Goal: Transaction & Acquisition: Purchase product/service

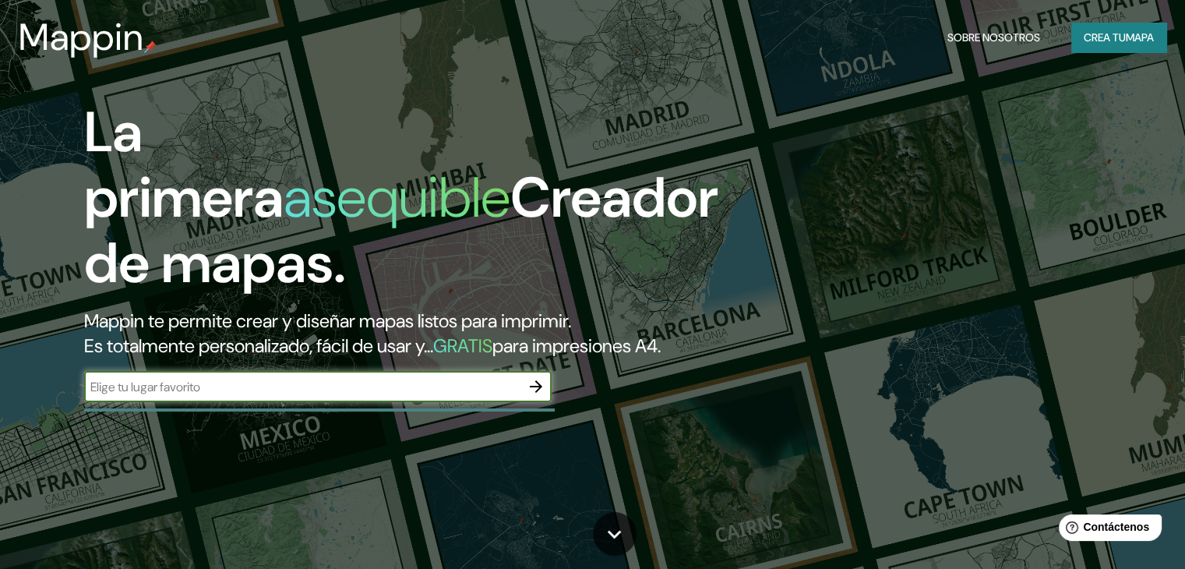
click at [286, 402] on div "​" at bounding box center [318, 386] width 468 height 31
type input "e"
type input "[GEOGRAPHIC_DATA][PERSON_NAME]"
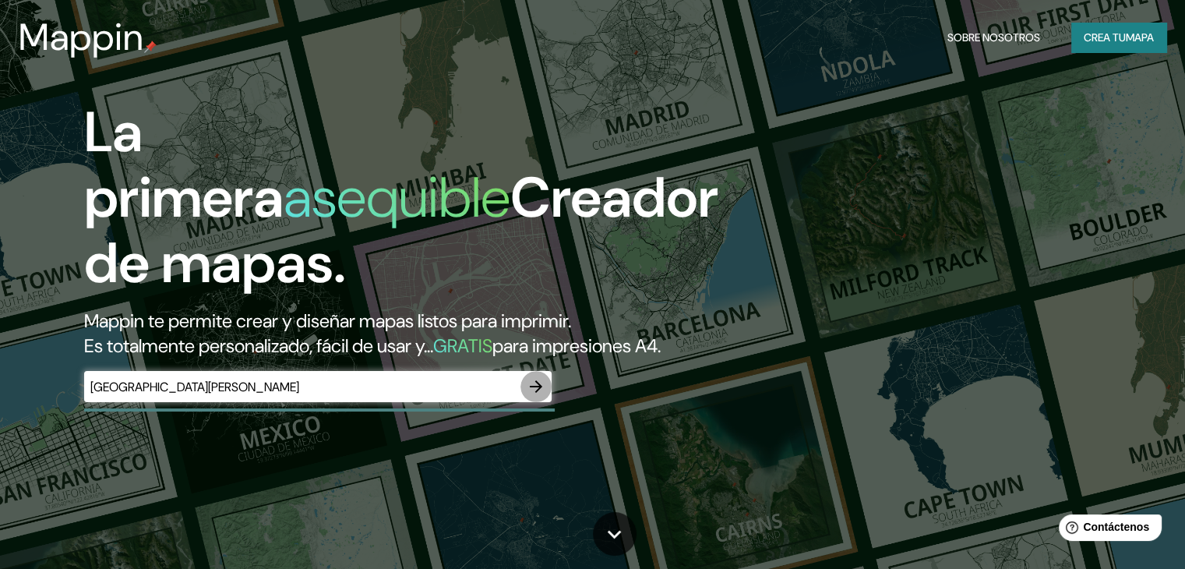
click at [537, 396] on icon "button" at bounding box center [536, 386] width 19 height 19
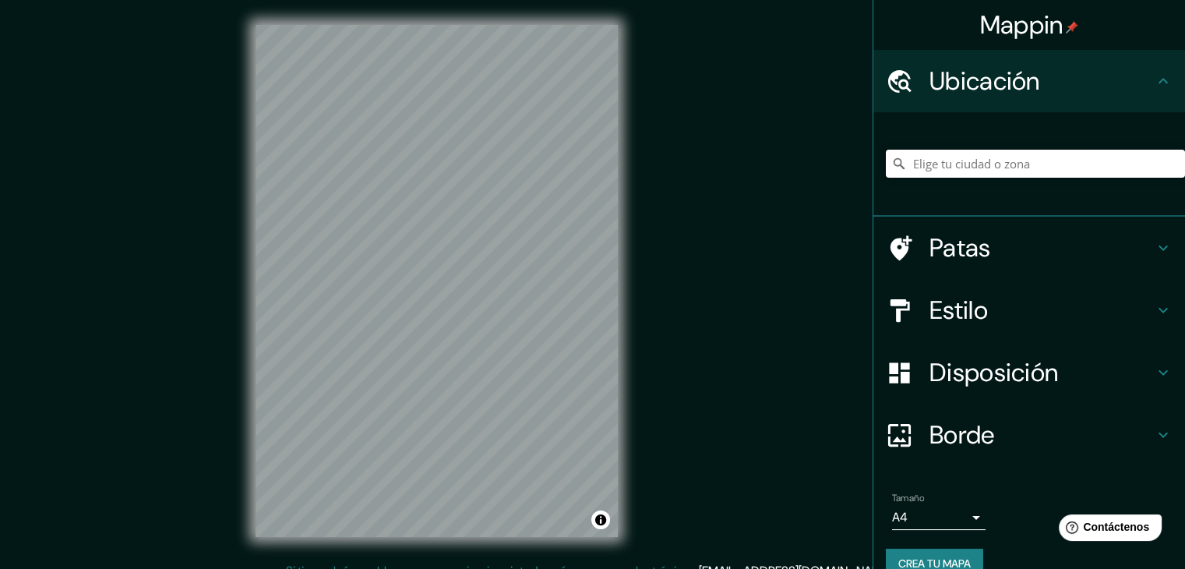
click at [998, 165] on input "Elige tu ciudad o zona" at bounding box center [1035, 164] width 299 height 28
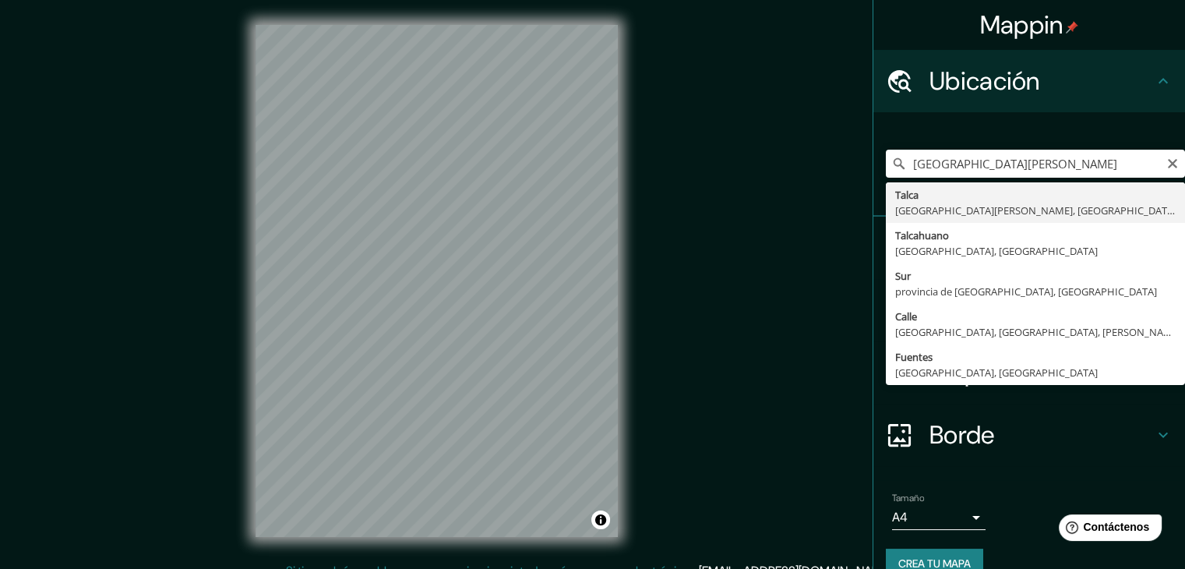
type input "[GEOGRAPHIC_DATA], [GEOGRAPHIC_DATA][PERSON_NAME], [GEOGRAPHIC_DATA]"
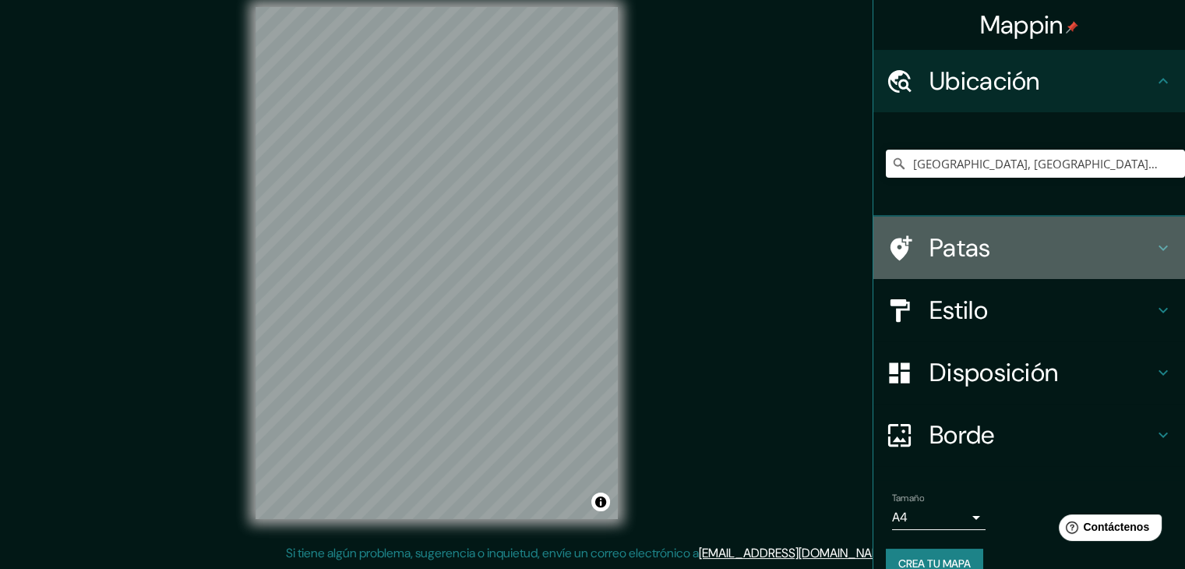
click at [1154, 244] on icon at bounding box center [1163, 247] width 19 height 19
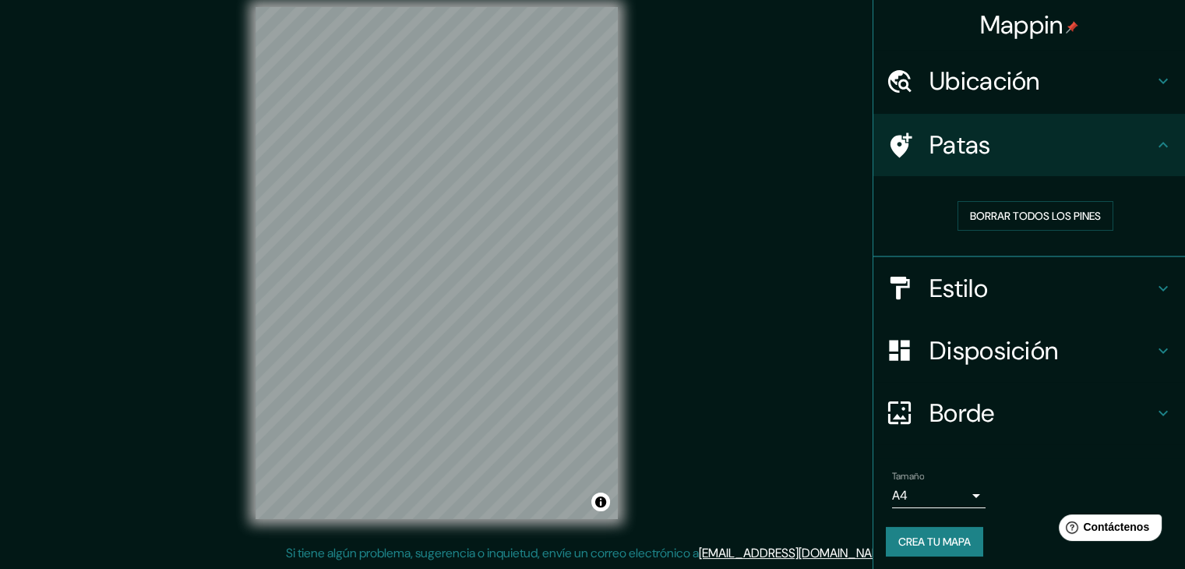
click at [1131, 275] on h4 "Estilo" at bounding box center [1042, 288] width 224 height 31
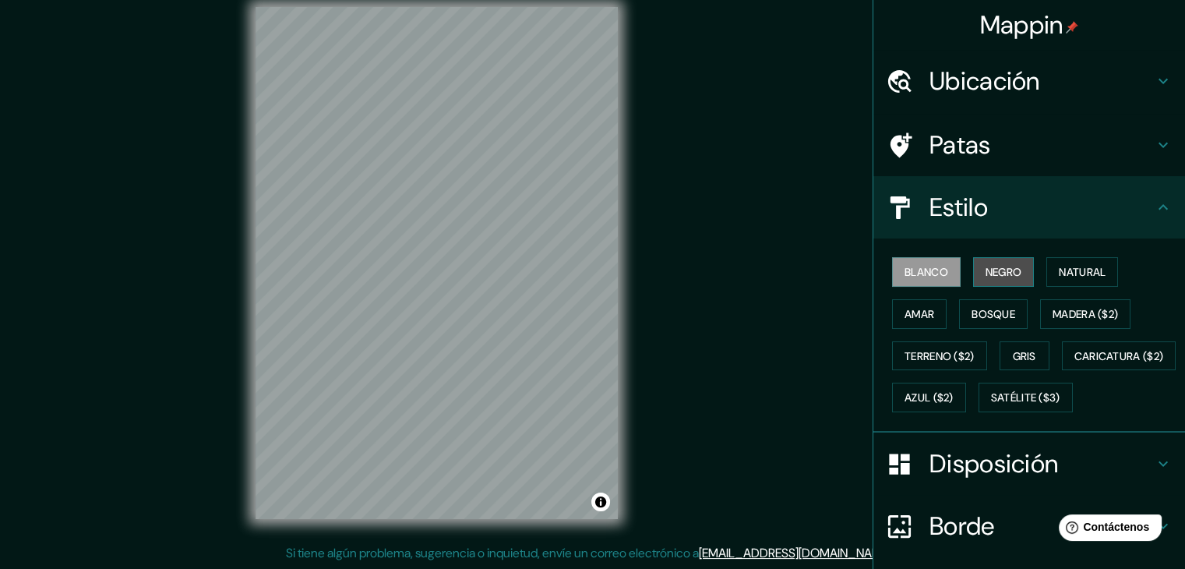
click at [986, 262] on font "Negro" at bounding box center [1004, 272] width 37 height 20
click at [926, 296] on div "Blanco Negro Natural Amar Bosque Madera ($2) Terreno ($2) Gris Caricatura ($2) …" at bounding box center [1035, 335] width 299 height 168
click at [923, 307] on font "Amar" at bounding box center [920, 314] width 30 height 14
click at [986, 270] on font "Negro" at bounding box center [1004, 272] width 37 height 14
drag, startPoint x: 778, startPoint y: 373, endPoint x: 0, endPoint y: 471, distance: 784.6
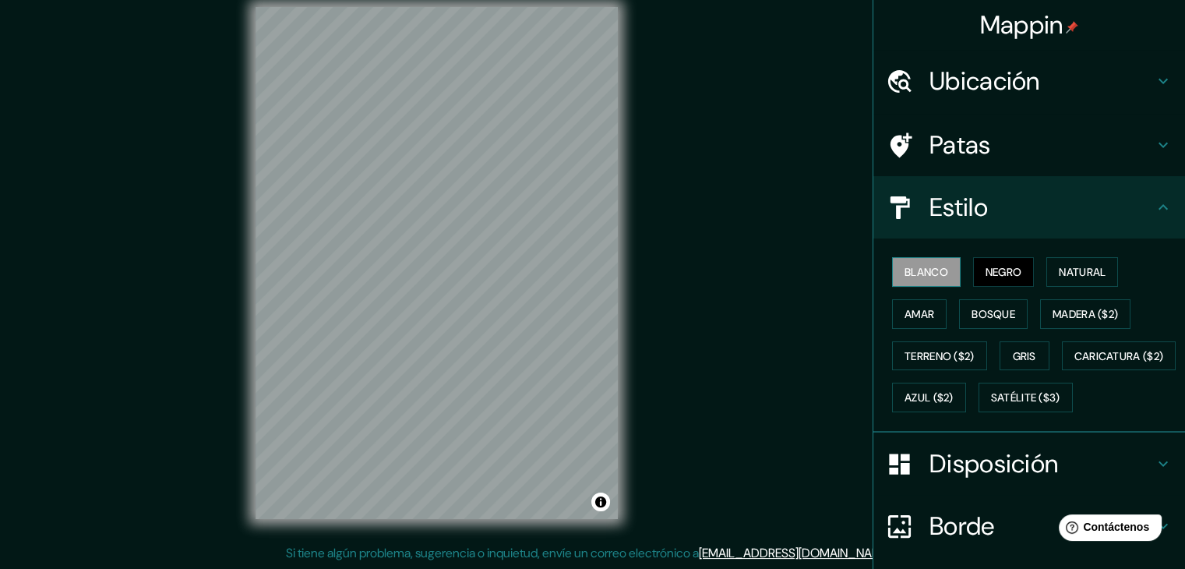
drag, startPoint x: 0, startPoint y: 471, endPoint x: 913, endPoint y: 275, distance: 934.1
click at [919, 289] on div "Blanco Negro Natural Amar Bosque Madera ($2) Terreno ($2) Gris Caricatura ($2) …" at bounding box center [1035, 335] width 299 height 168
click at [910, 270] on font "Blanco" at bounding box center [927, 272] width 44 height 14
click at [1071, 272] on font "Natural" at bounding box center [1082, 272] width 47 height 14
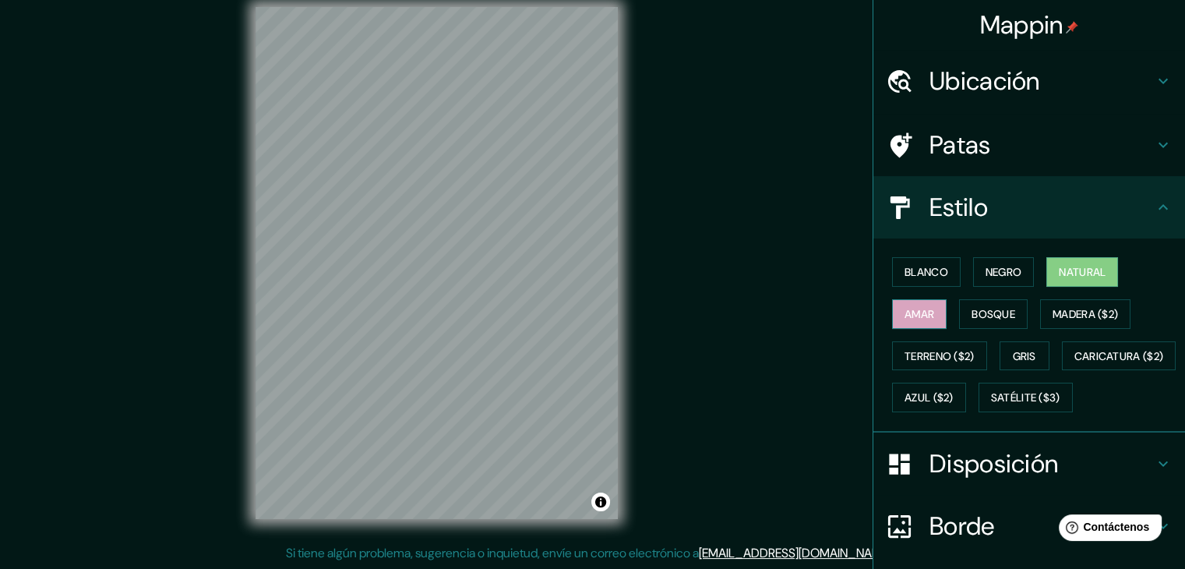
click at [909, 313] on font "Amar" at bounding box center [920, 314] width 30 height 14
click at [994, 312] on font "Bosque" at bounding box center [994, 314] width 44 height 14
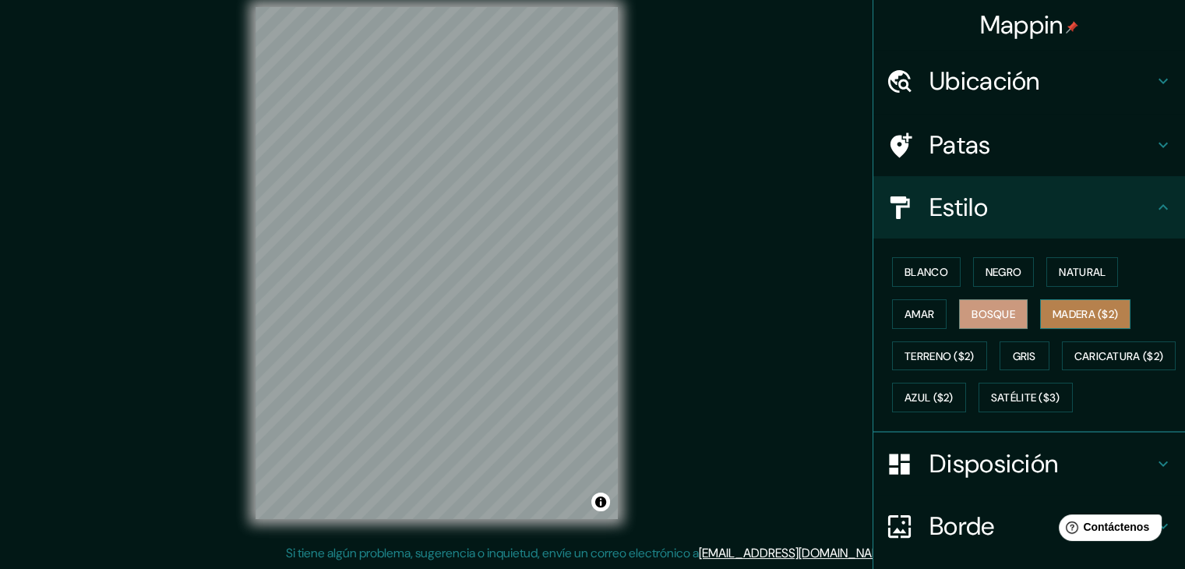
click at [1053, 305] on font "Madera ($2)" at bounding box center [1085, 314] width 65 height 20
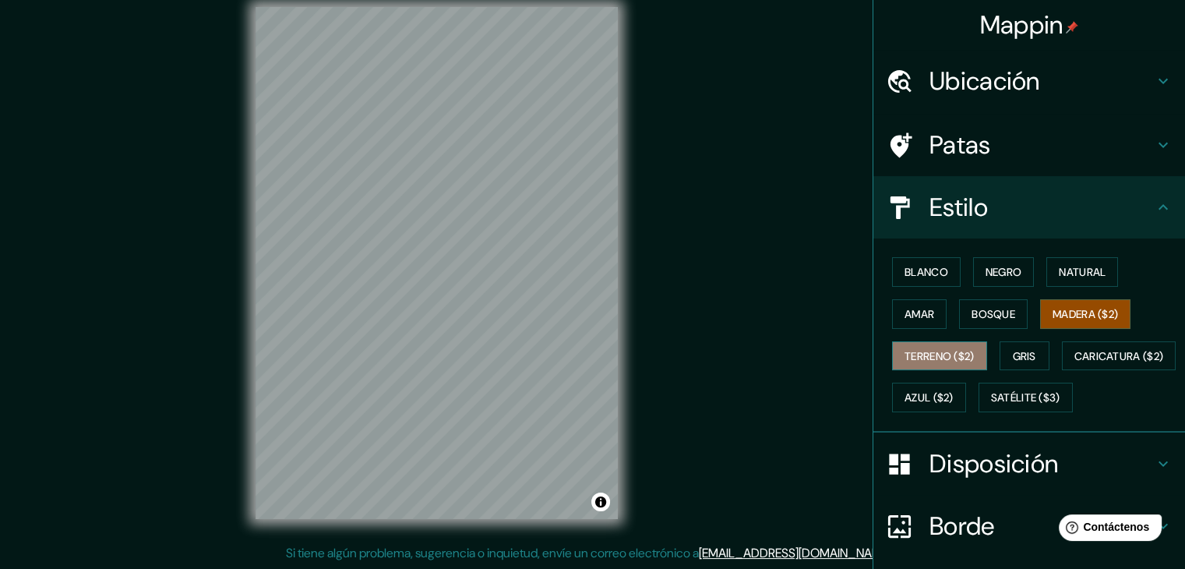
click at [907, 353] on font "Terreno ($2)" at bounding box center [940, 356] width 70 height 14
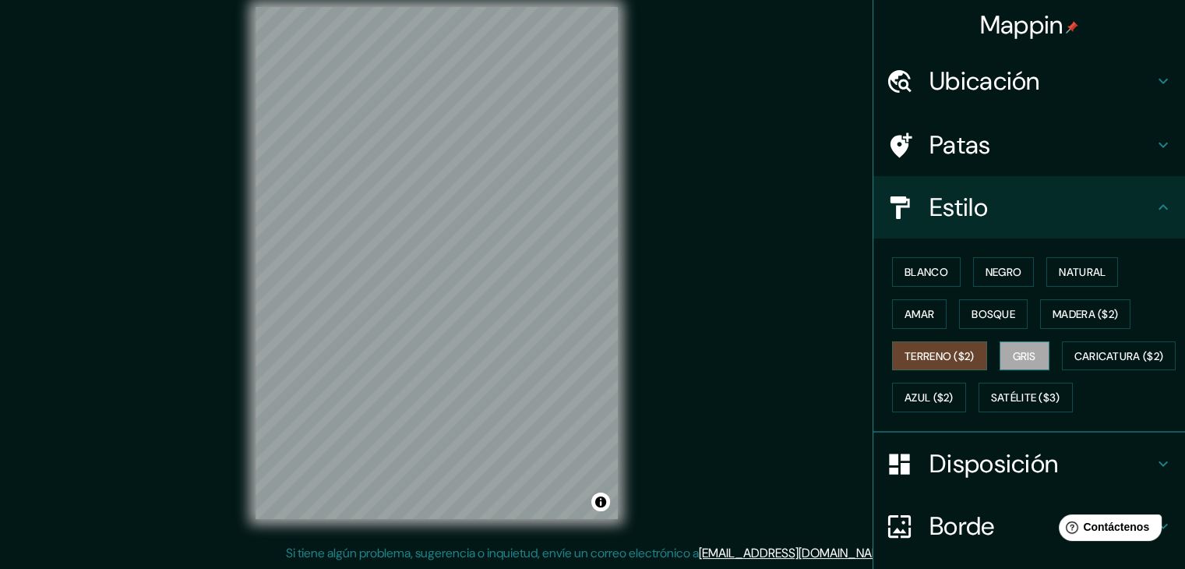
click at [1013, 354] on font "Gris" at bounding box center [1024, 356] width 23 height 14
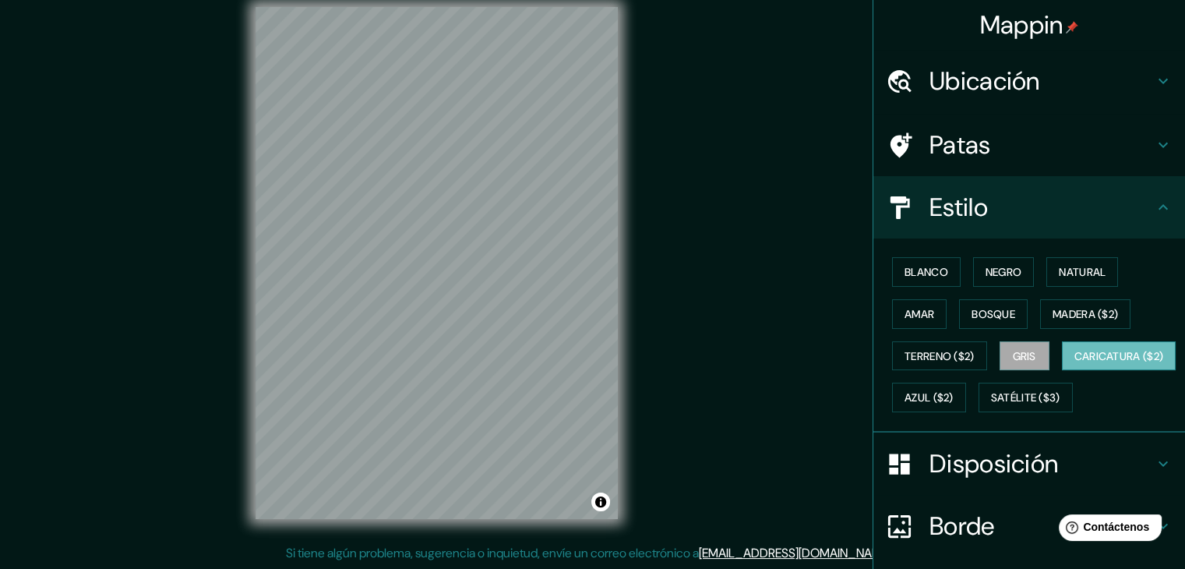
click at [1074, 363] on font "Caricatura ($2)" at bounding box center [1119, 356] width 90 height 14
click at [954, 391] on font "Azul ($2)" at bounding box center [929, 398] width 49 height 14
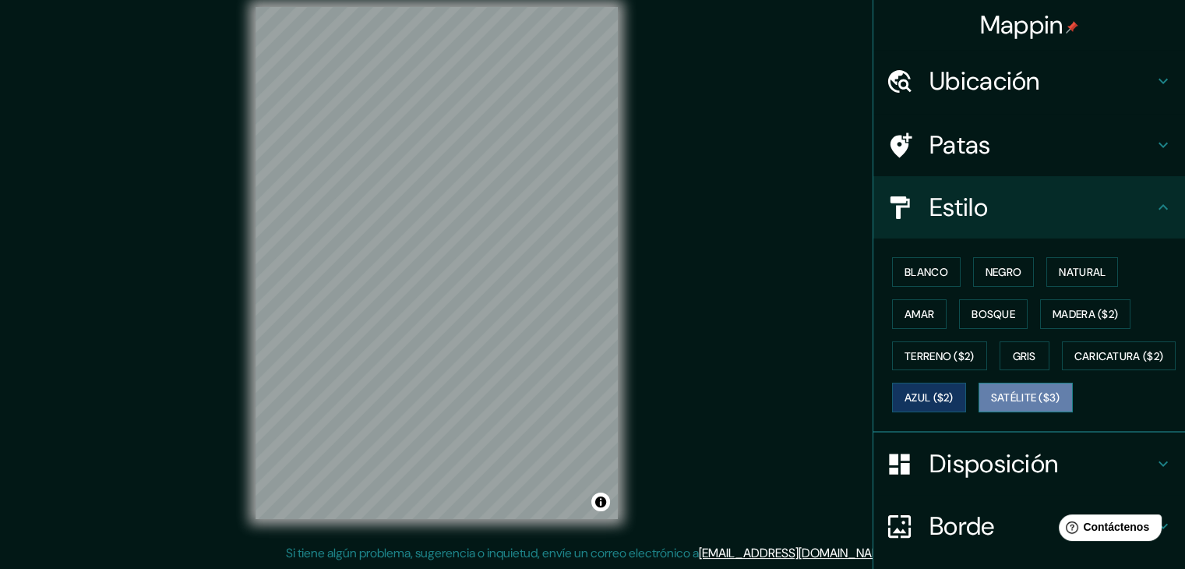
click at [991, 405] on font "Satélite ($3)" at bounding box center [1025, 398] width 69 height 14
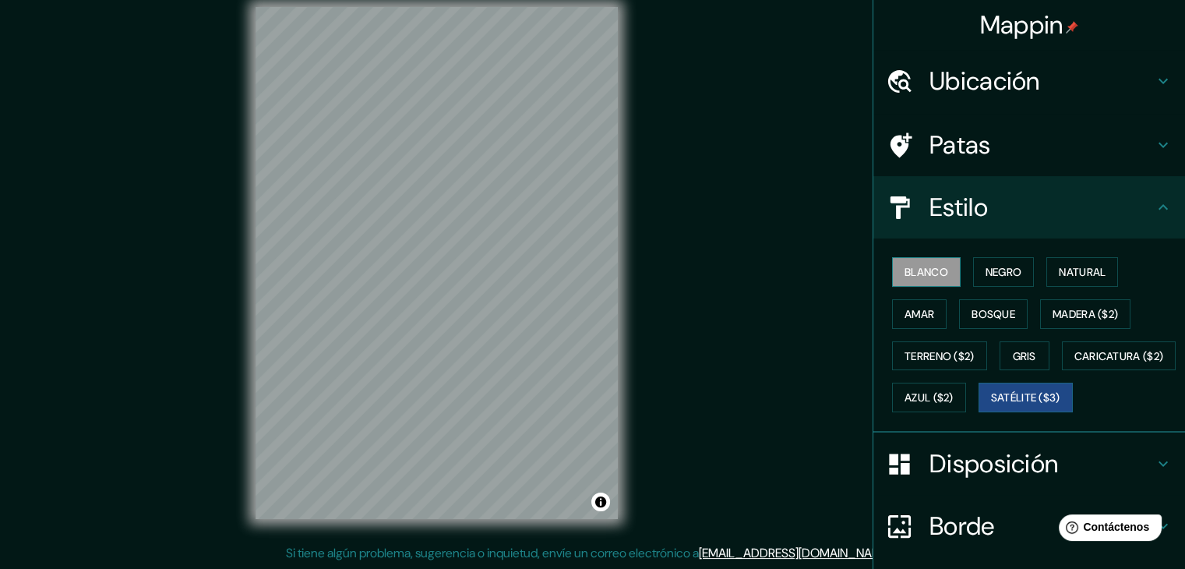
click at [905, 263] on font "Blanco" at bounding box center [927, 272] width 44 height 20
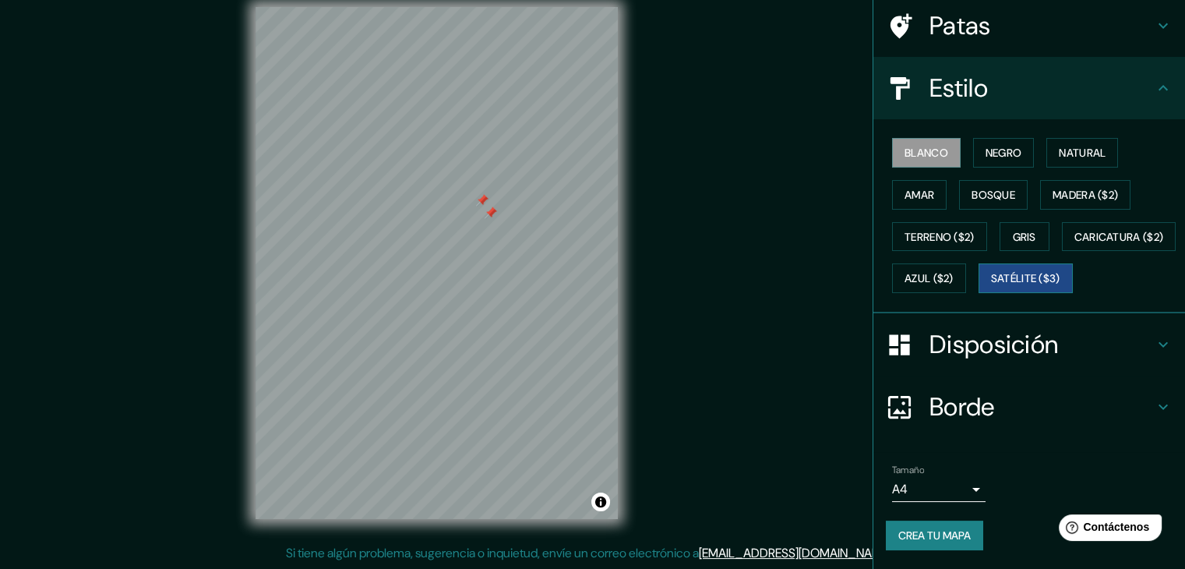
scroll to position [157, 0]
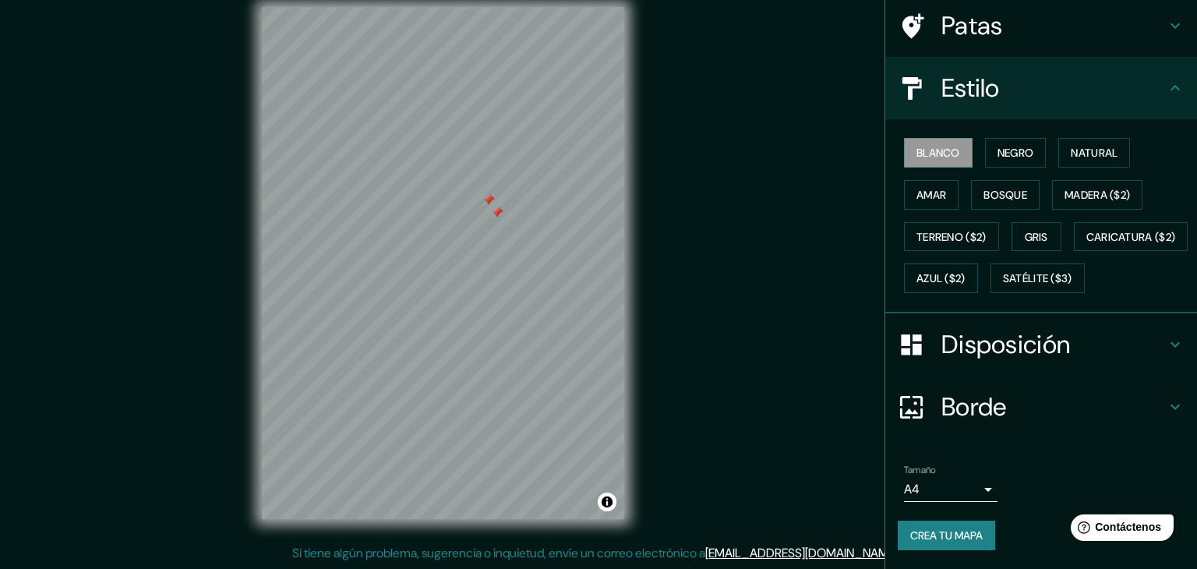
click at [951, 488] on body "Mappin Ubicación Talca, [GEOGRAPHIC_DATA][PERSON_NAME], [GEOGRAPHIC_DATA] Patas…" at bounding box center [598, 266] width 1197 height 569
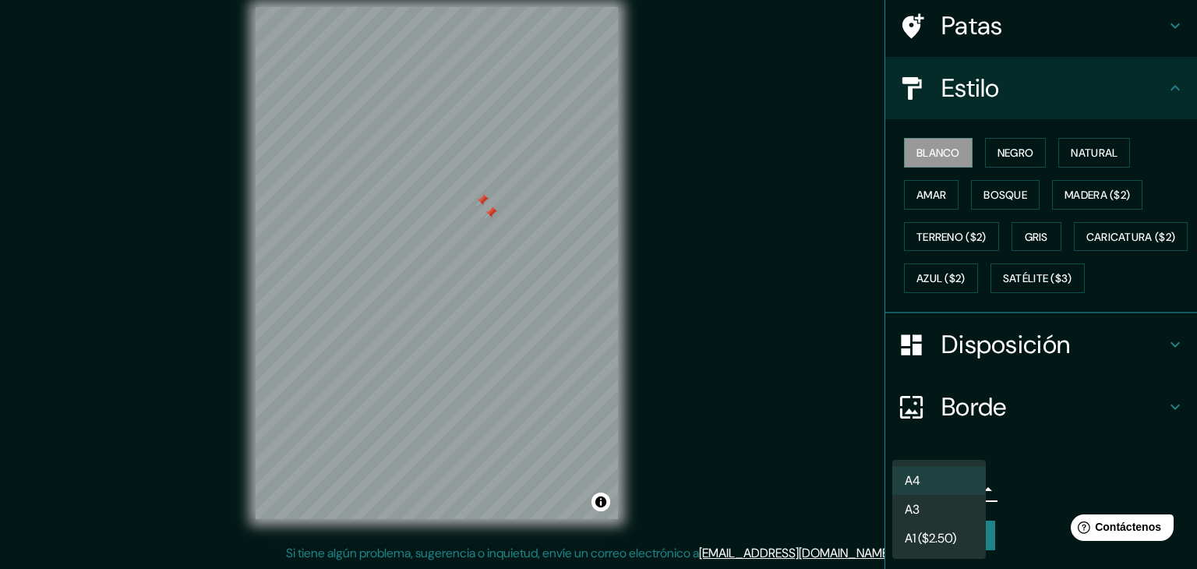
click at [1078, 474] on div at bounding box center [598, 284] width 1197 height 569
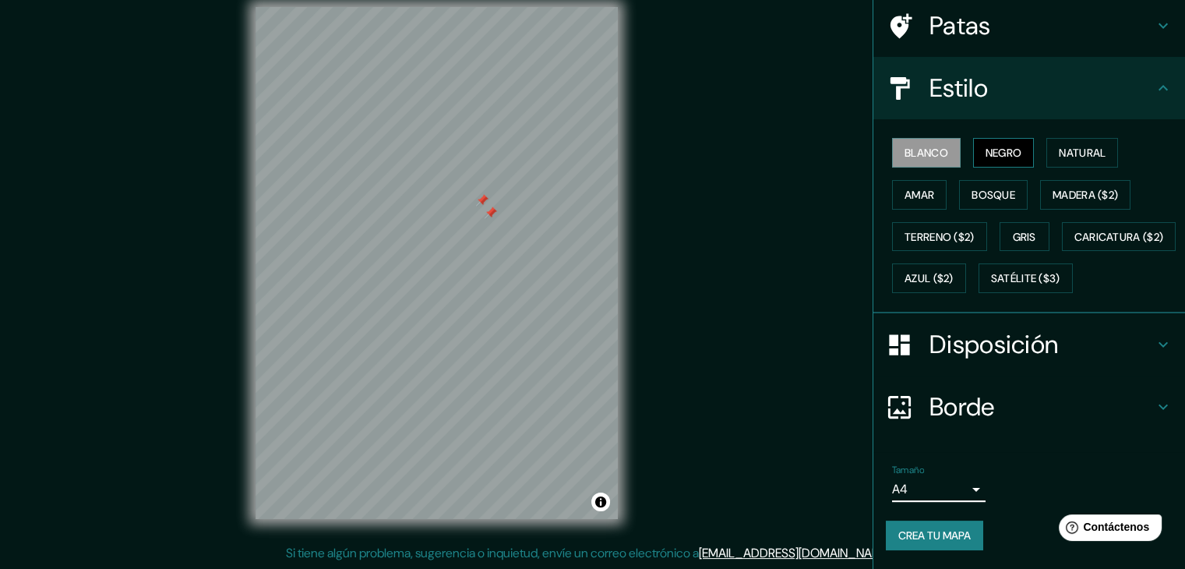
click at [1000, 146] on font "Negro" at bounding box center [1004, 153] width 37 height 14
click at [919, 146] on font "Blanco" at bounding box center [927, 153] width 44 height 14
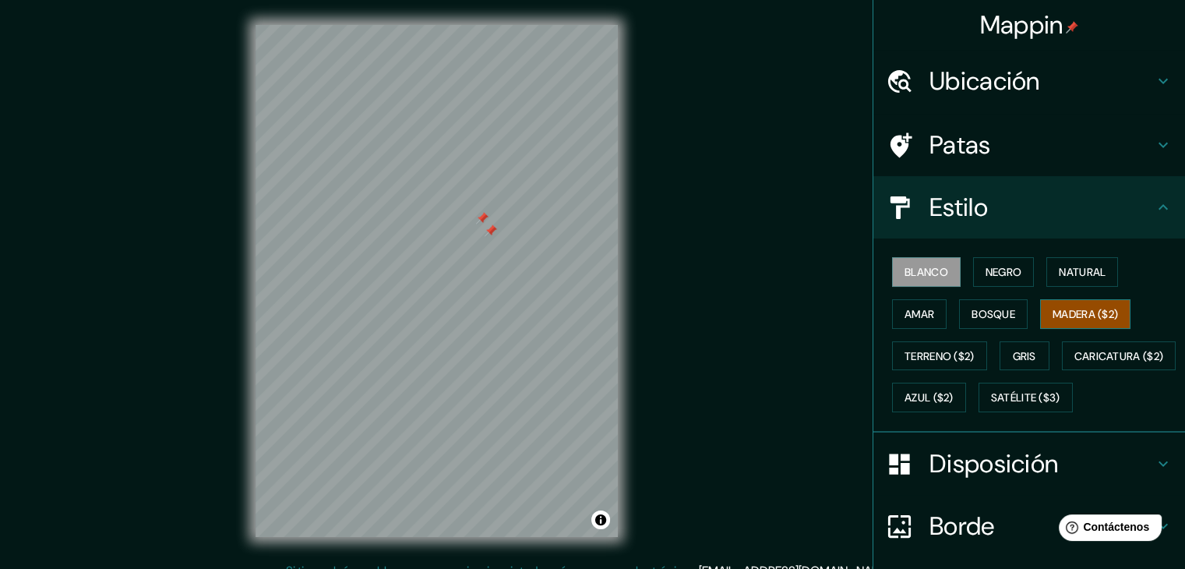
scroll to position [0, 0]
click at [483, 224] on div at bounding box center [482, 218] width 12 height 12
click at [492, 228] on div at bounding box center [491, 230] width 12 height 12
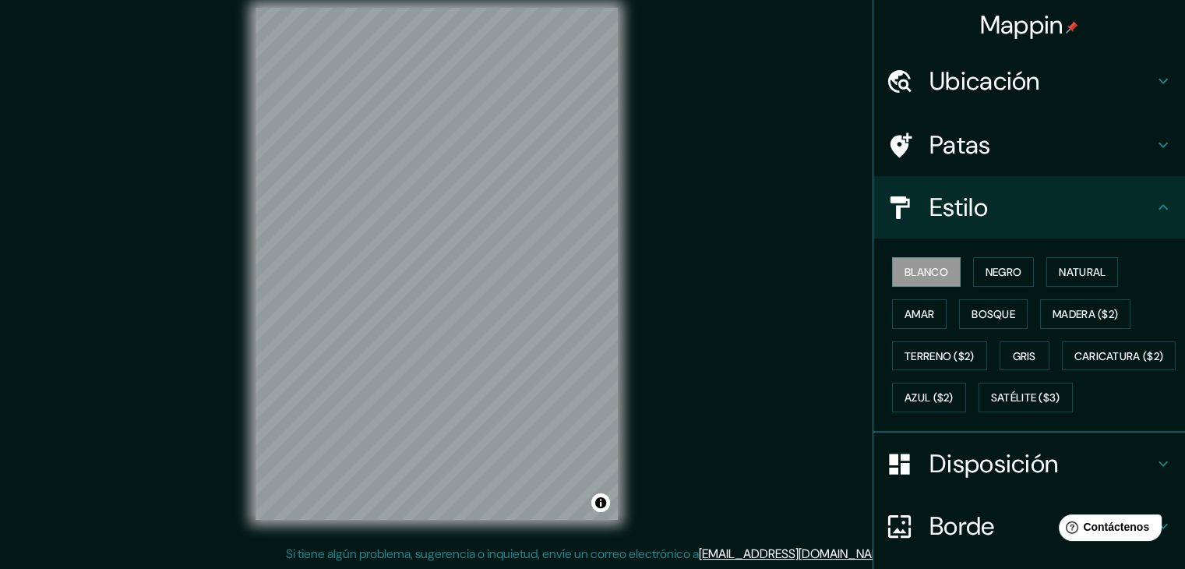
scroll to position [18, 0]
click at [1005, 311] on font "Bosque" at bounding box center [994, 314] width 44 height 14
click at [997, 278] on font "Negro" at bounding box center [1004, 272] width 37 height 20
click at [1078, 270] on font "Natural" at bounding box center [1082, 272] width 47 height 14
click at [929, 272] on font "Blanco" at bounding box center [927, 272] width 44 height 14
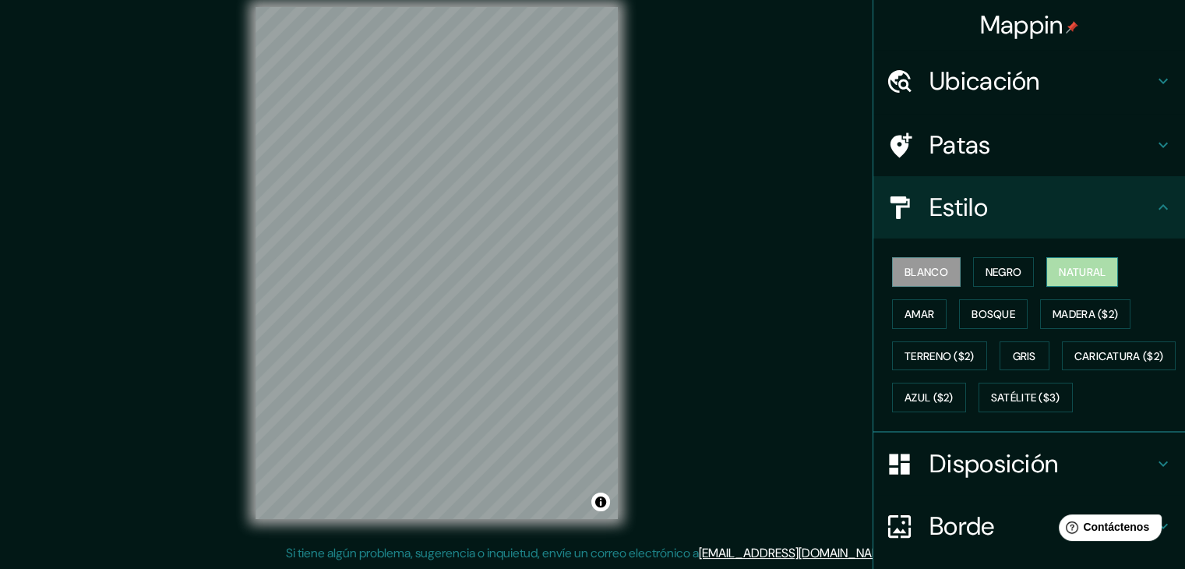
click at [1060, 272] on font "Natural" at bounding box center [1082, 272] width 47 height 14
click at [910, 272] on font "Blanco" at bounding box center [927, 272] width 44 height 14
click at [976, 348] on button "Terreno ($2)" at bounding box center [939, 356] width 95 height 30
click at [913, 276] on font "Blanco" at bounding box center [927, 272] width 44 height 14
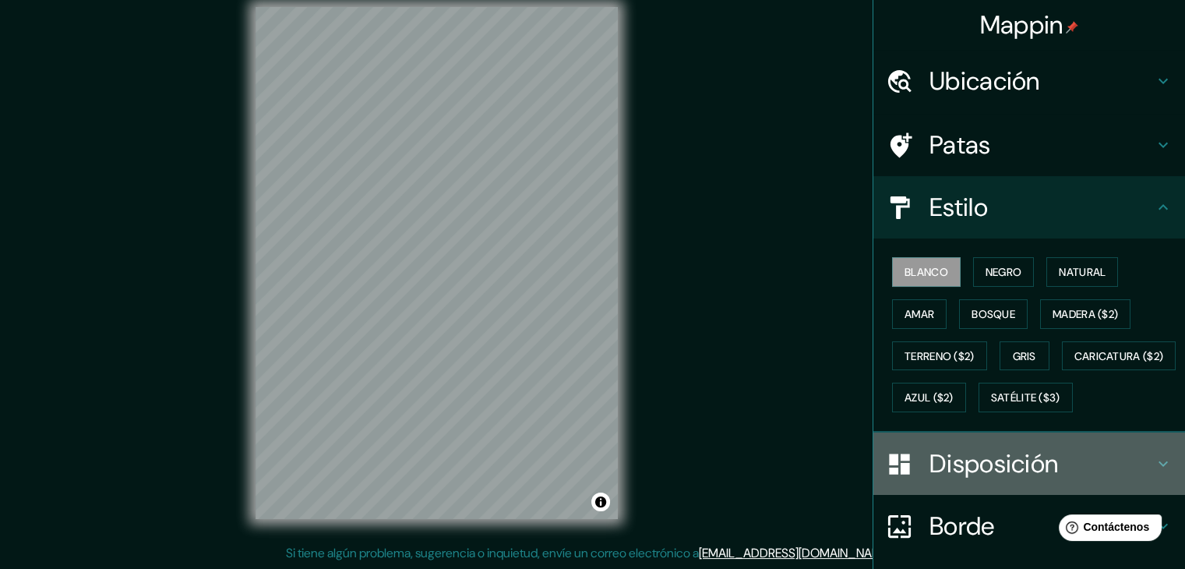
click at [1091, 479] on h4 "Disposición" at bounding box center [1042, 463] width 224 height 31
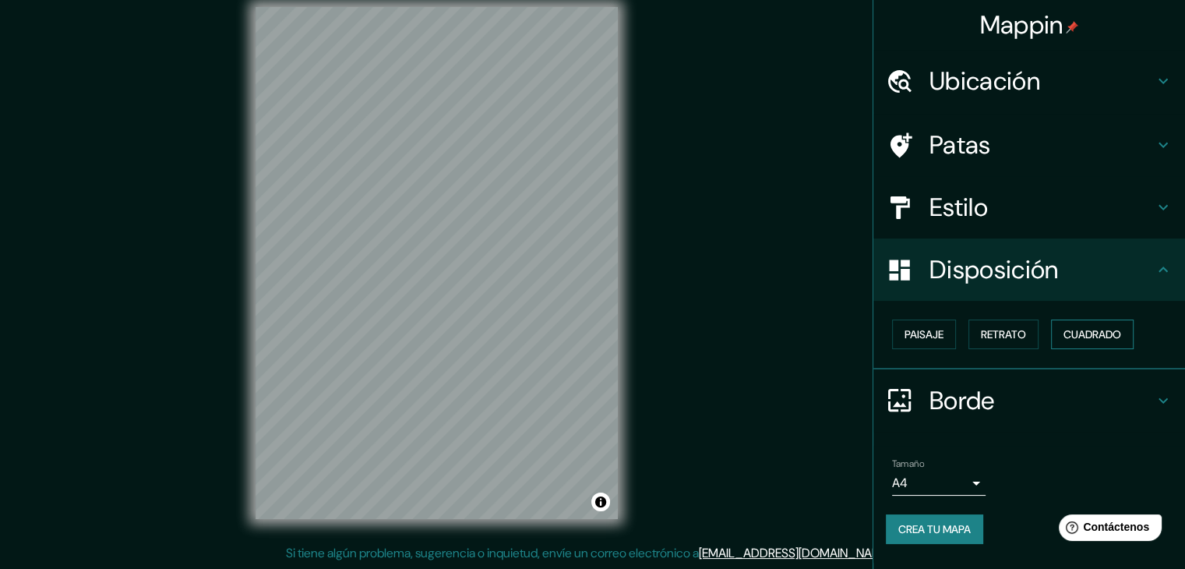
click at [1088, 324] on font "Cuadrado" at bounding box center [1093, 334] width 58 height 20
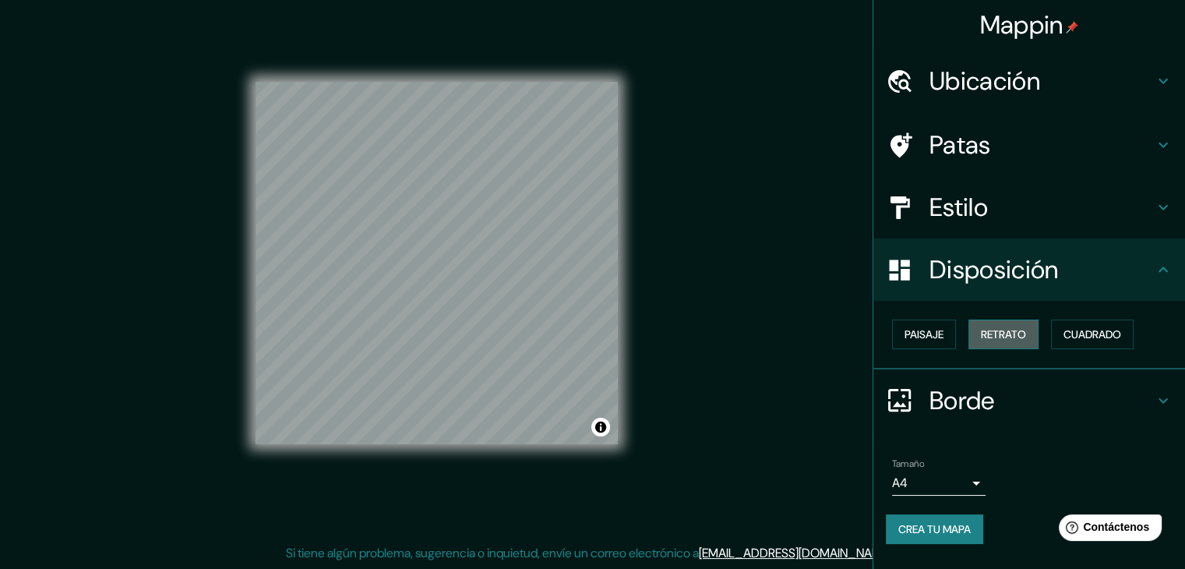
click at [1015, 327] on font "Retrato" at bounding box center [1003, 334] width 45 height 14
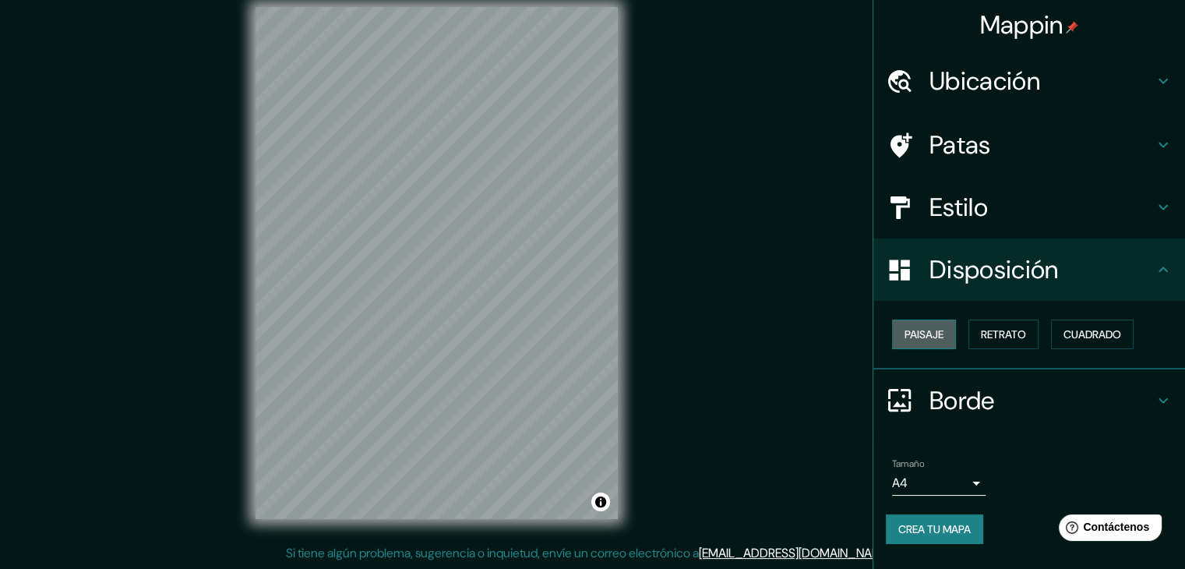
click at [937, 337] on font "Paisaje" at bounding box center [924, 334] width 39 height 14
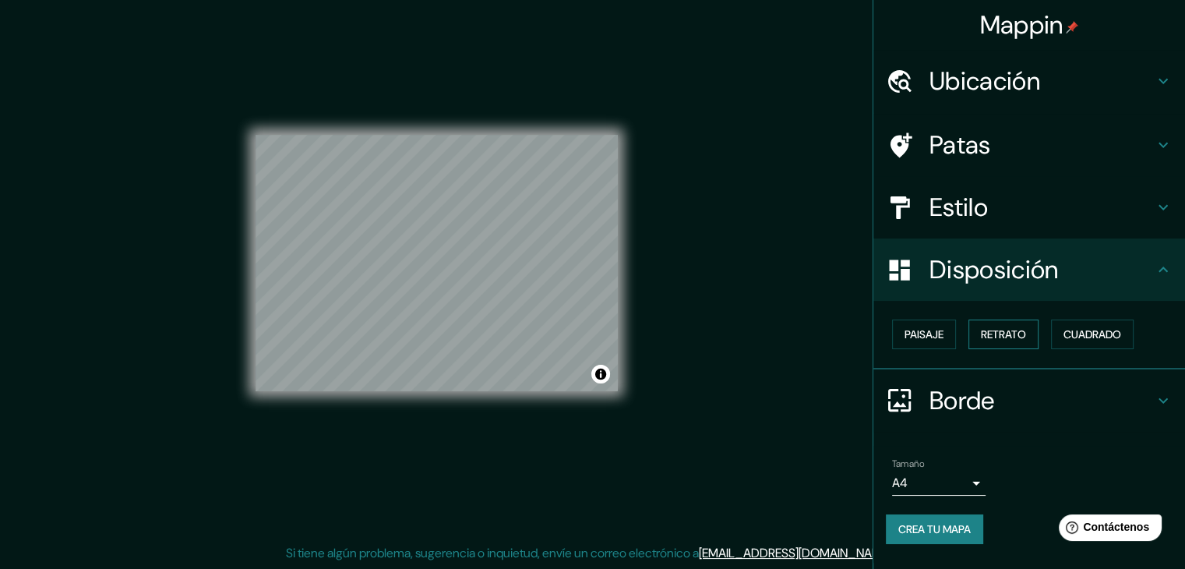
click at [994, 328] on font "Retrato" at bounding box center [1003, 334] width 45 height 14
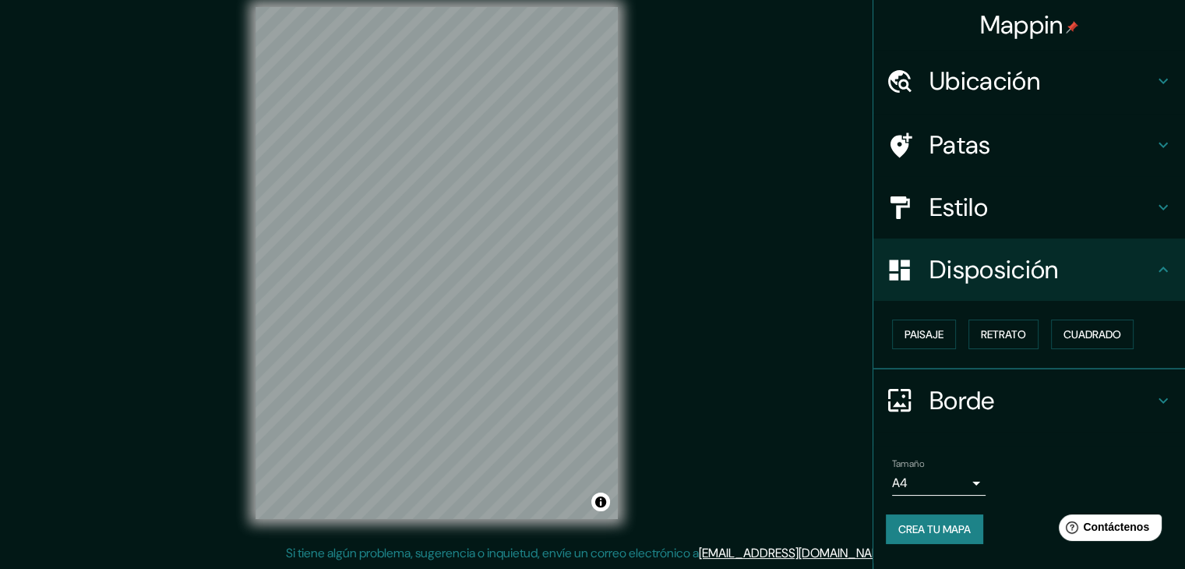
click at [1022, 386] on h4 "Borde" at bounding box center [1042, 400] width 224 height 31
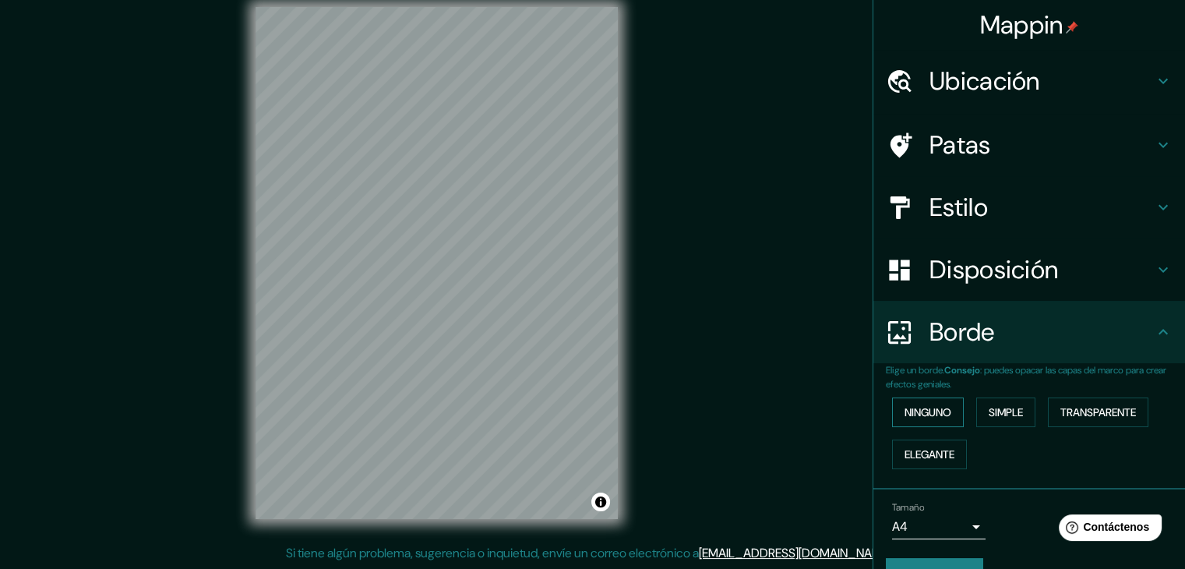
click at [938, 411] on font "Ninguno" at bounding box center [928, 412] width 47 height 14
click at [1005, 406] on font "Simple" at bounding box center [1006, 412] width 34 height 14
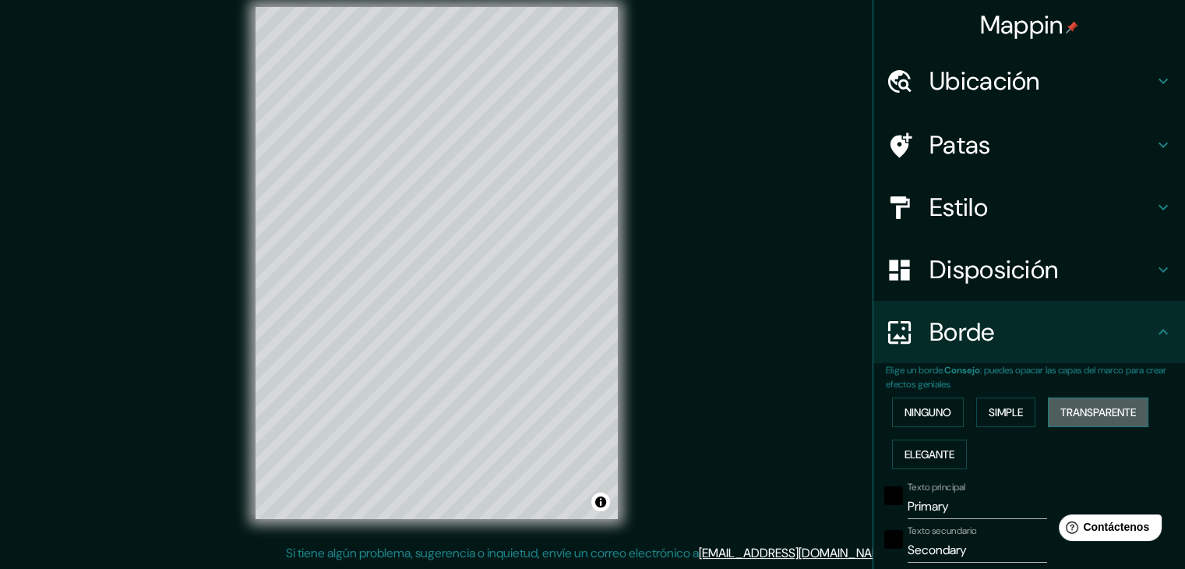
click at [1048, 406] on button "Transparente" at bounding box center [1098, 412] width 101 height 30
click at [923, 457] on font "Elegante" at bounding box center [930, 454] width 50 height 14
click at [941, 413] on font "Ninguno" at bounding box center [928, 412] width 47 height 14
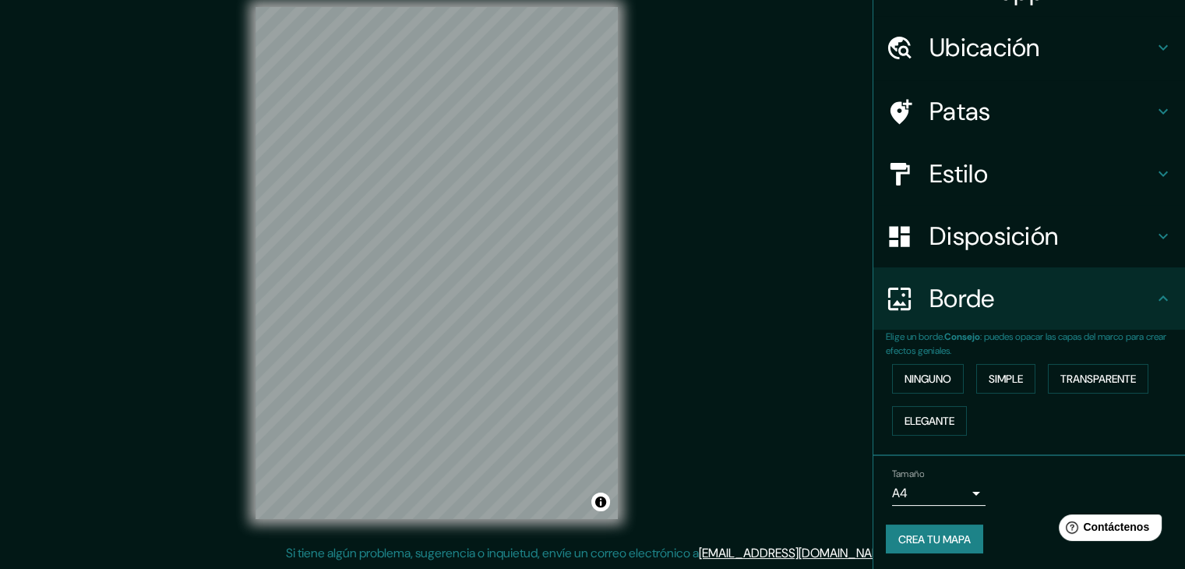
scroll to position [35, 0]
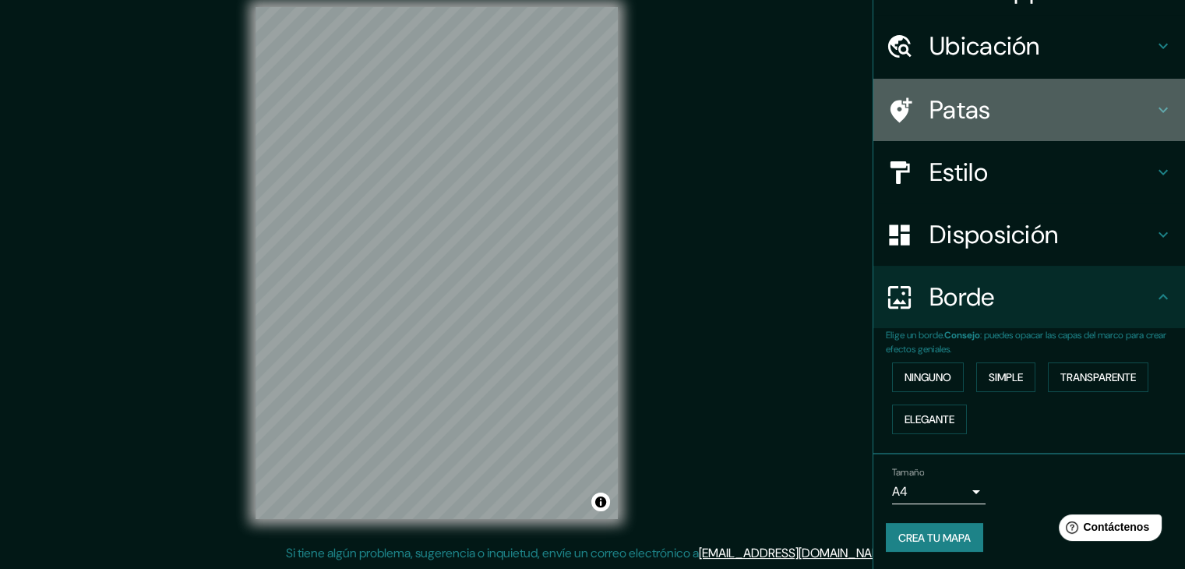
click at [986, 114] on h4 "Patas" at bounding box center [1042, 109] width 224 height 31
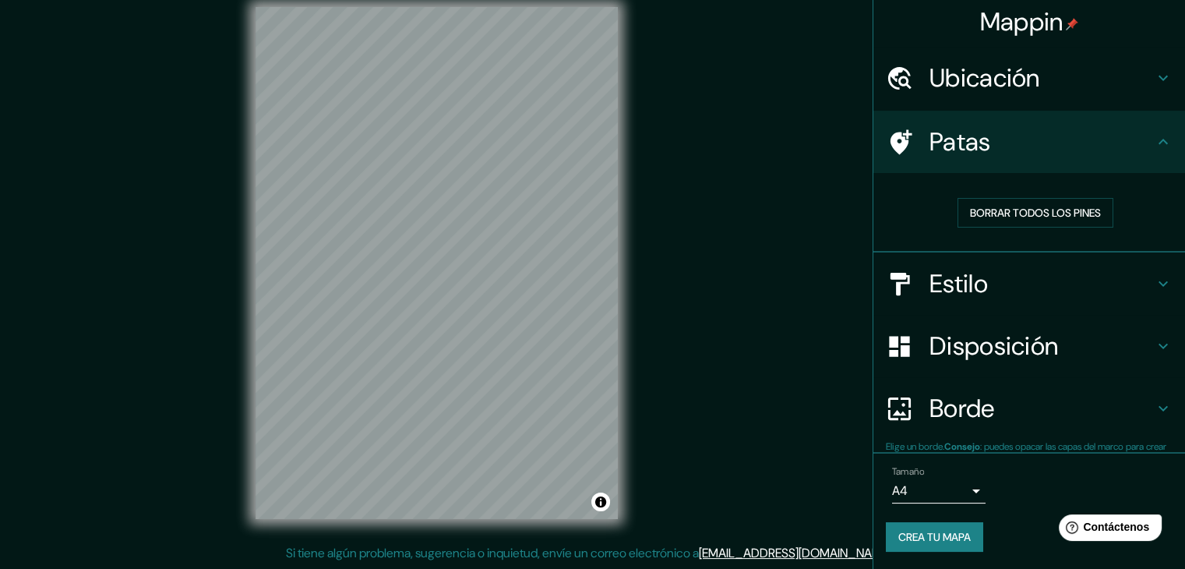
scroll to position [4, 0]
click at [1056, 210] on font "Borrar todos los pines" at bounding box center [1035, 212] width 131 height 14
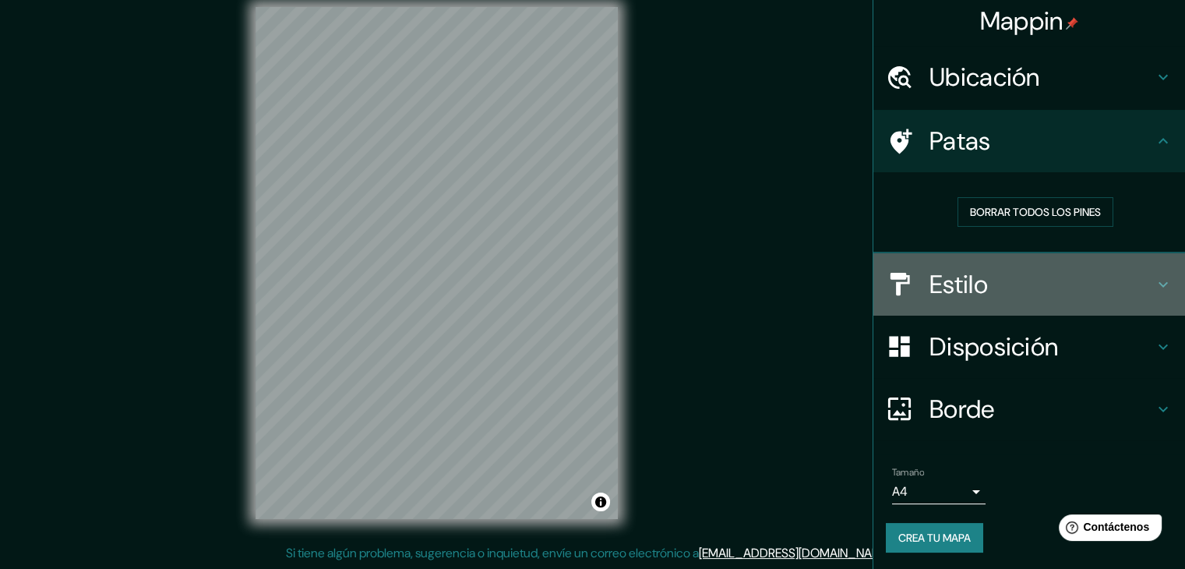
click at [1086, 273] on h4 "Estilo" at bounding box center [1042, 284] width 224 height 31
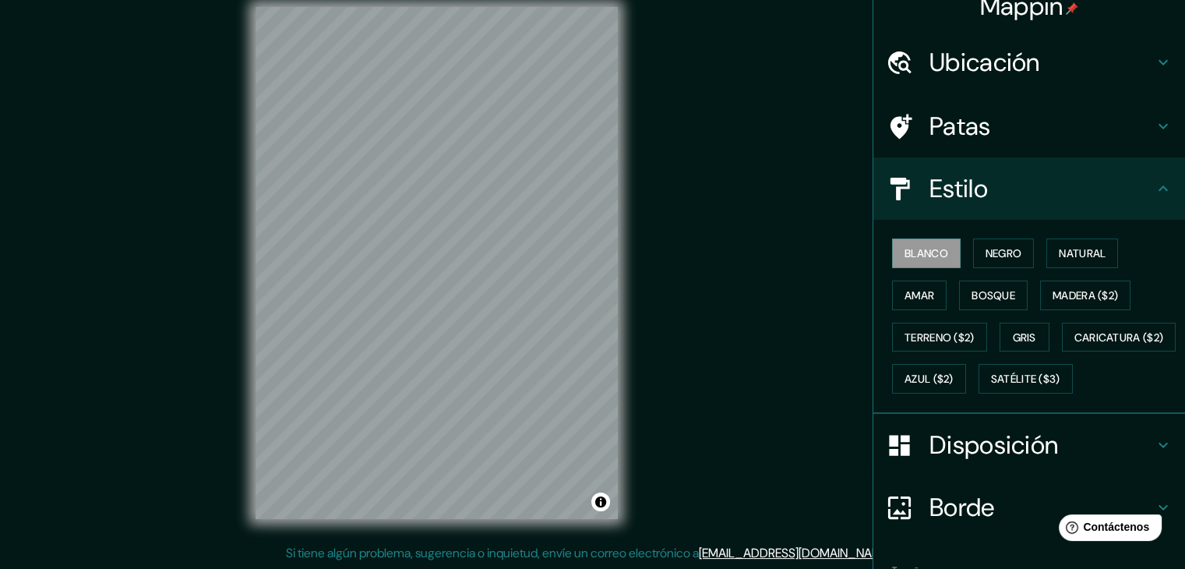
scroll to position [0, 0]
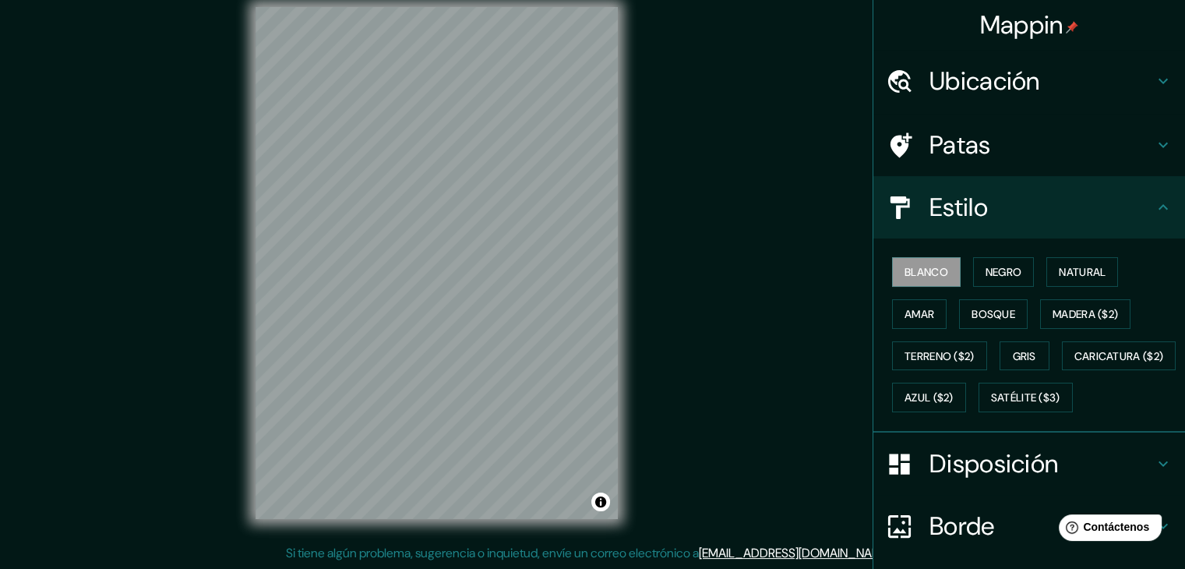
click at [1133, 72] on h4 "Ubicación" at bounding box center [1042, 80] width 224 height 31
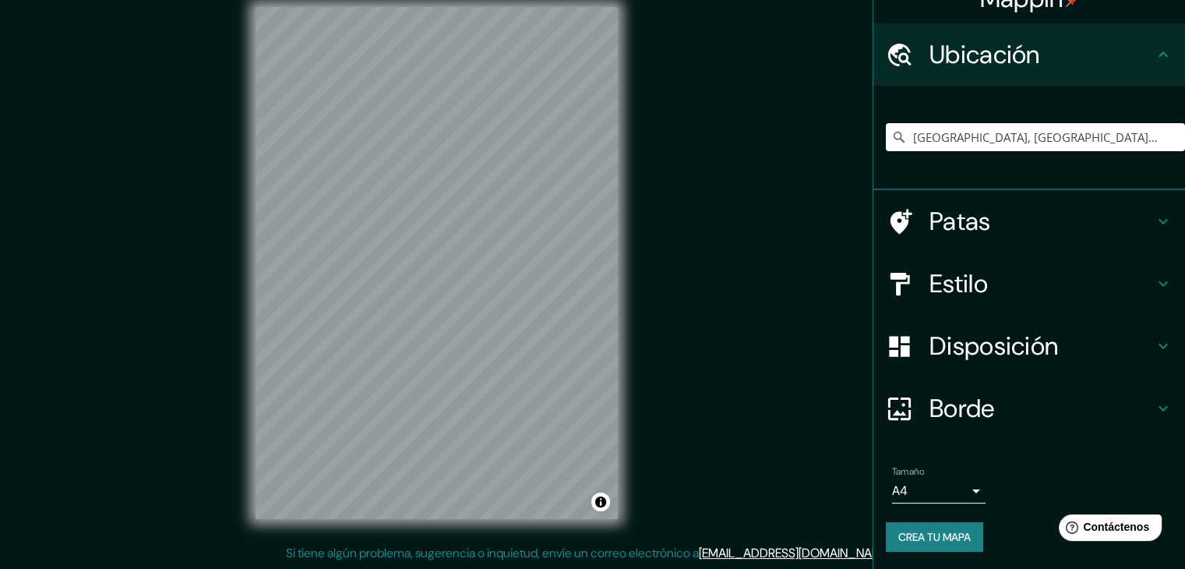
scroll to position [27, 0]
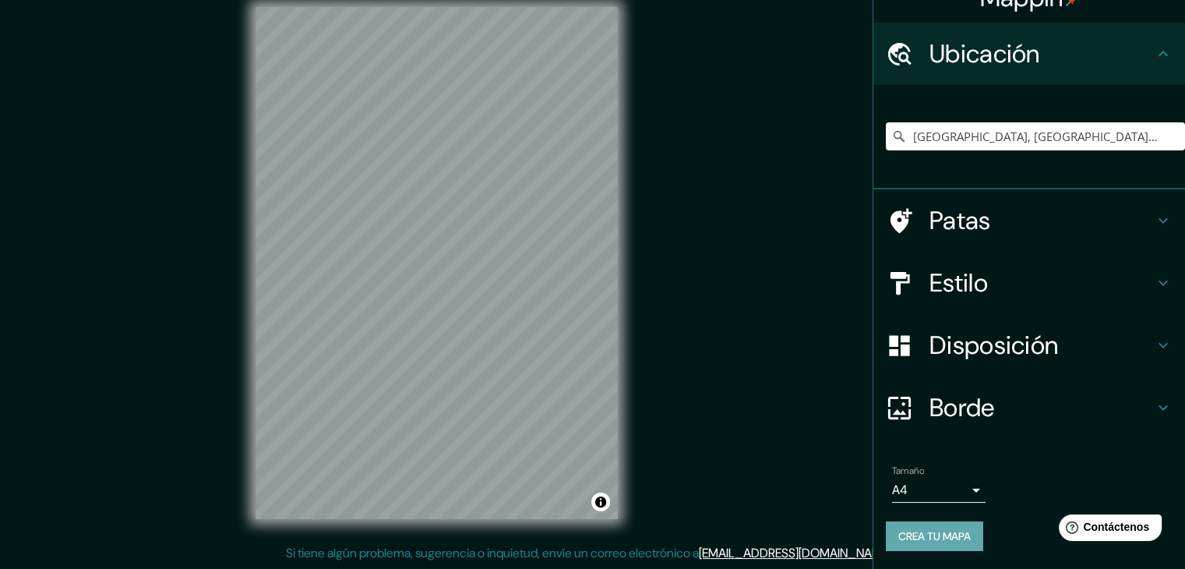
click at [921, 540] on font "Crea tu mapa" at bounding box center [934, 536] width 72 height 14
click at [941, 540] on font "Crea tu mapa" at bounding box center [934, 536] width 72 height 14
click at [965, 532] on button "Crea tu mapa" at bounding box center [934, 536] width 97 height 30
